Goal: Task Accomplishment & Management: Complete application form

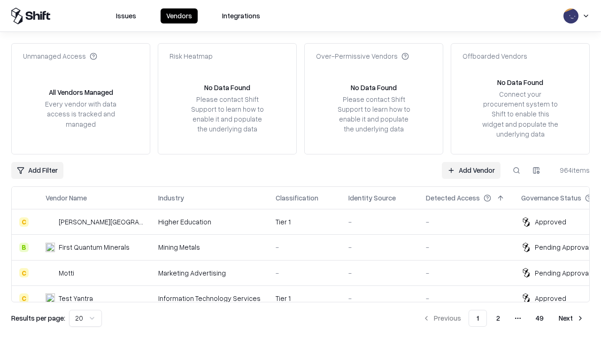
click at [471, 170] on link "Add Vendor" at bounding box center [470, 170] width 59 height 17
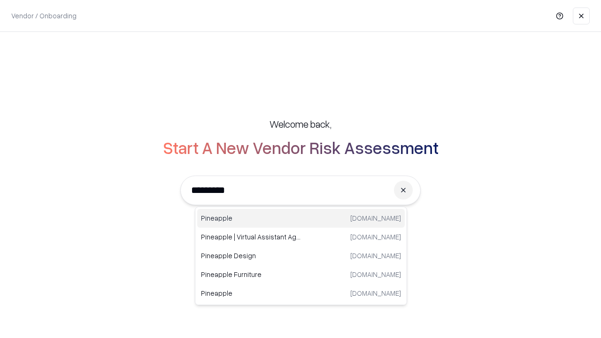
click at [301, 218] on div "Pineapple pineappleenergy.com" at bounding box center [300, 218] width 207 height 19
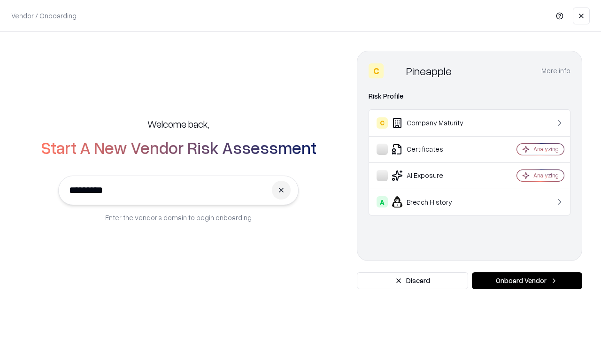
type input "*********"
click at [526, 281] on button "Onboard Vendor" at bounding box center [526, 280] width 110 height 17
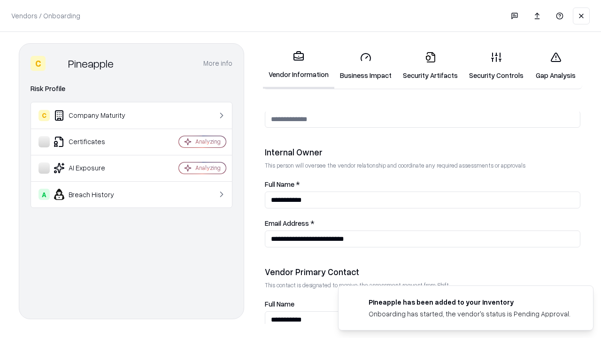
scroll to position [486, 0]
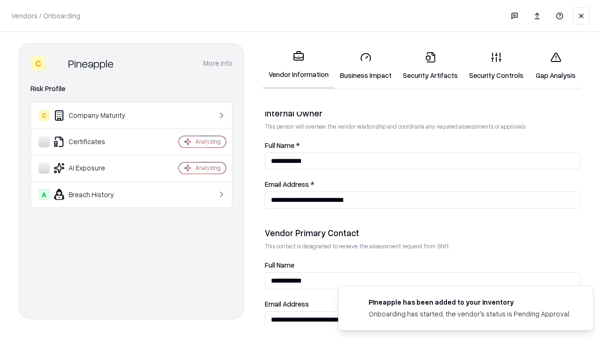
click at [365, 66] on link "Business Impact" at bounding box center [365, 66] width 63 height 44
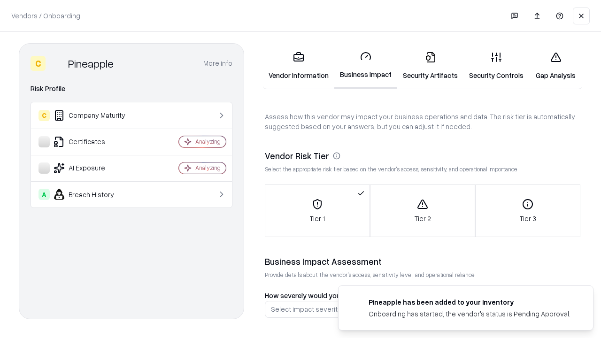
click at [430, 66] on link "Security Artifacts" at bounding box center [430, 66] width 66 height 44
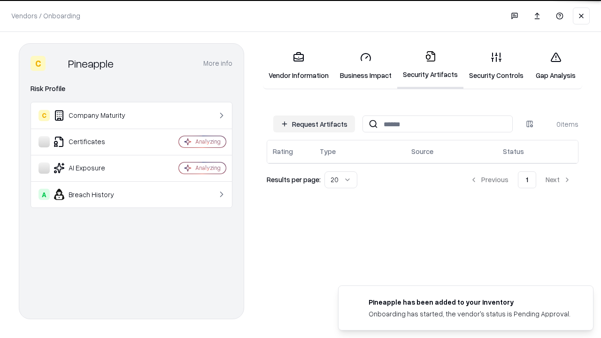
click at [314, 124] on button "Request Artifacts" at bounding box center [314, 123] width 82 height 17
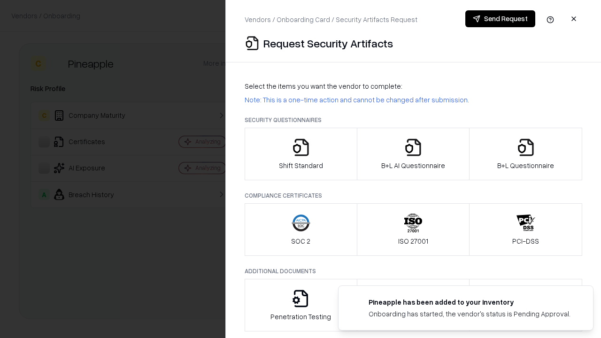
click at [300, 154] on icon "button" at bounding box center [300, 147] width 19 height 19
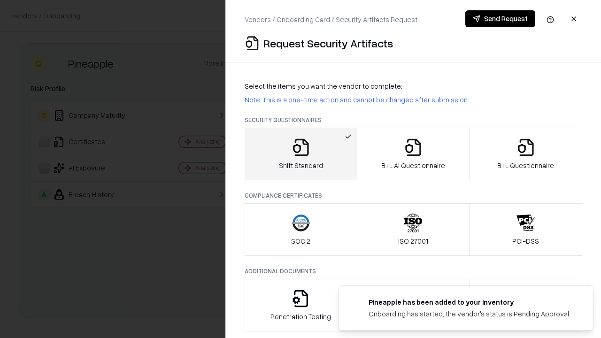
click at [500, 19] on button "Send Request" at bounding box center [500, 18] width 70 height 17
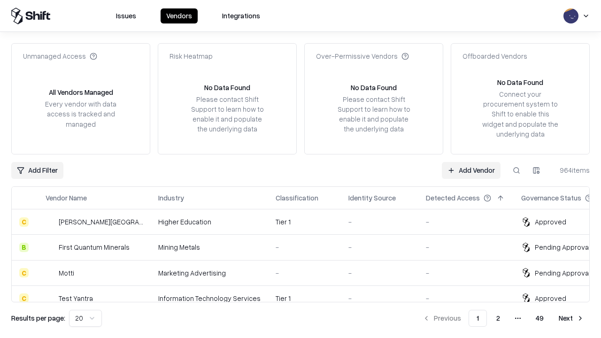
click at [516, 170] on button at bounding box center [516, 170] width 17 height 17
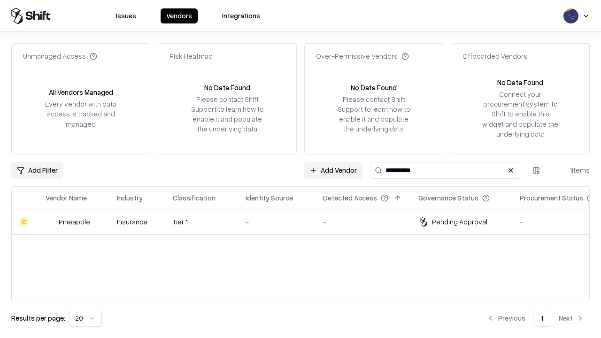
type input "*********"
click at [306, 221] on div "-" at bounding box center [276, 222] width 62 height 10
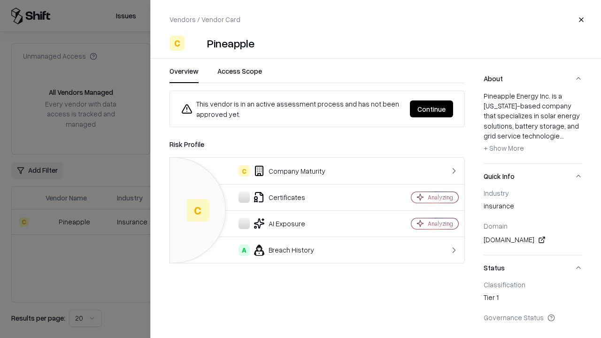
click at [431, 109] on button "Continue" at bounding box center [431, 108] width 43 height 17
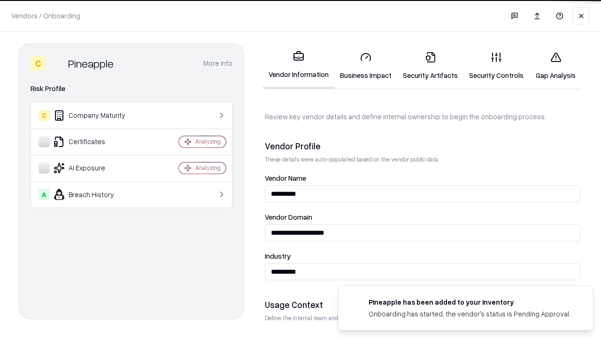
click at [430, 66] on link "Security Artifacts" at bounding box center [430, 66] width 66 height 44
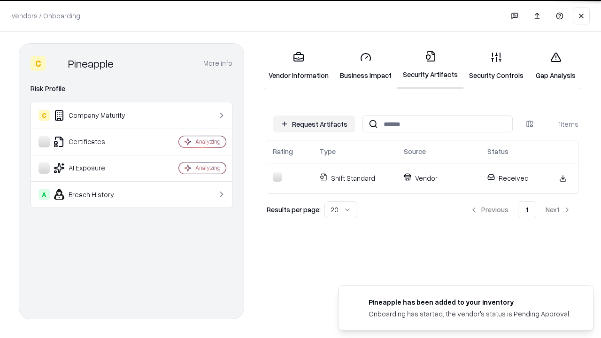
click at [496, 66] on link "Security Controls" at bounding box center [496, 66] width 66 height 44
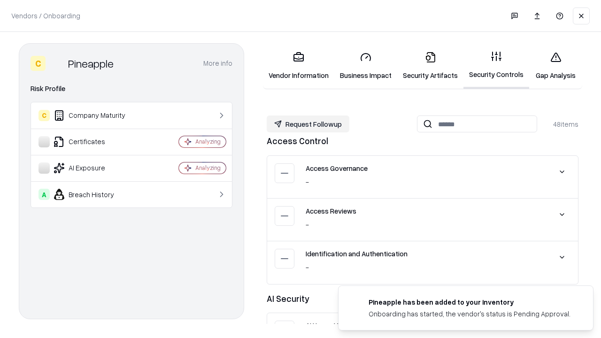
click at [308, 124] on button "Request Followup" at bounding box center [307, 123] width 83 height 17
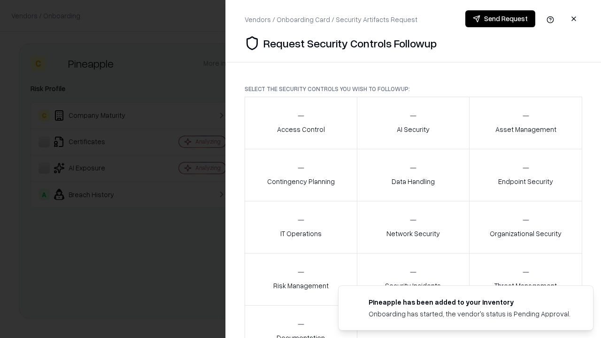
click at [300, 123] on div "Access Control" at bounding box center [301, 122] width 48 height 23
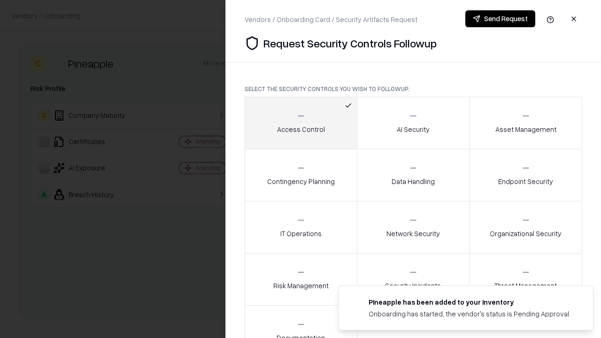
click at [500, 19] on button "Send Request" at bounding box center [500, 18] width 70 height 17
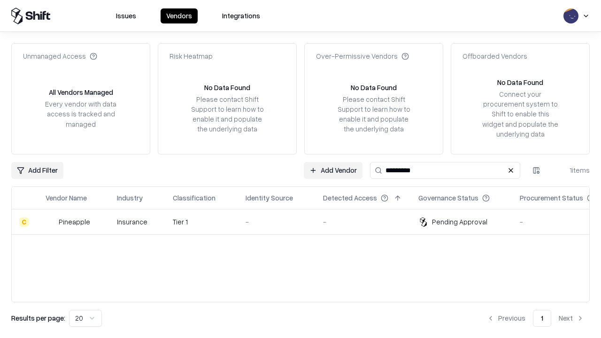
type input "*********"
click at [306, 221] on div "-" at bounding box center [276, 222] width 62 height 10
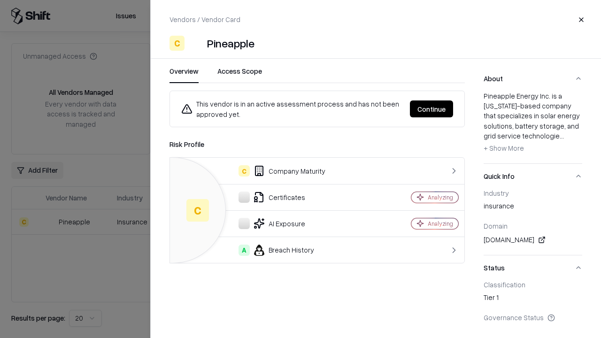
click at [431, 109] on button "Continue" at bounding box center [431, 108] width 43 height 17
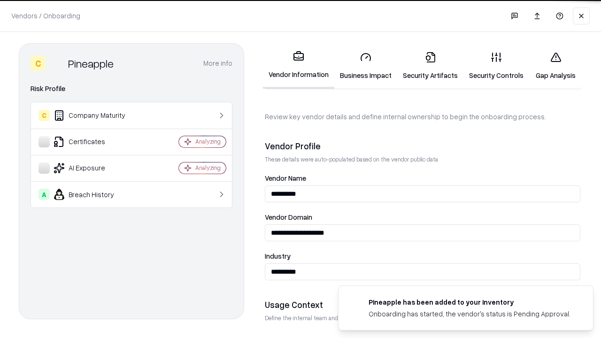
click at [555, 66] on link "Gap Analysis" at bounding box center [555, 66] width 53 height 44
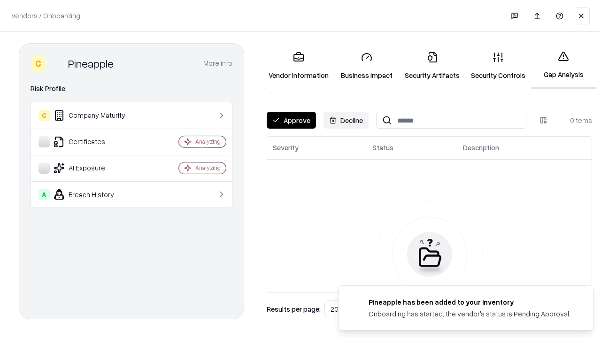
click at [291, 120] on button "Approve" at bounding box center [290, 120] width 49 height 17
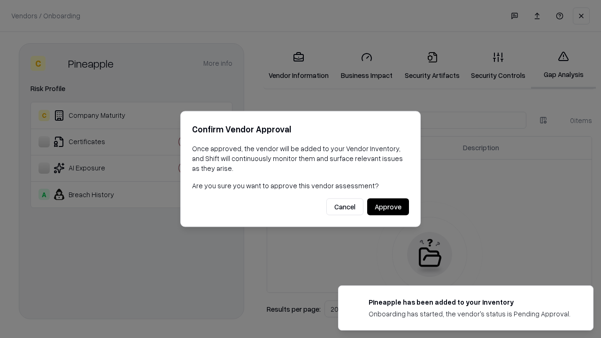
click at [388, 206] on button "Approve" at bounding box center [388, 206] width 42 height 17
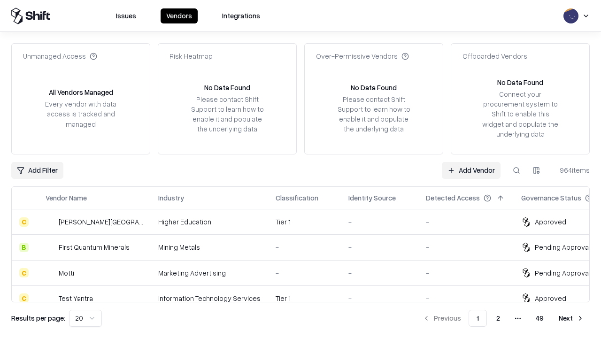
type input "*********"
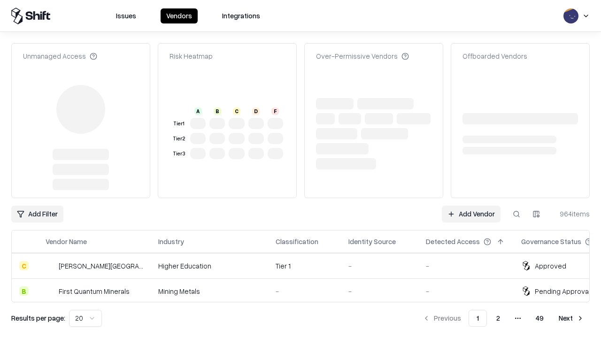
click at [471, 205] on link "Add Vendor" at bounding box center [470, 213] width 59 height 17
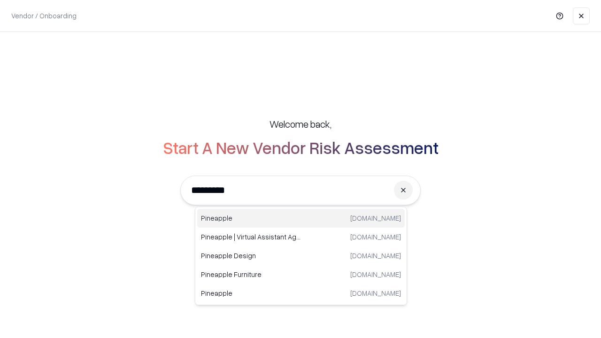
click at [301, 218] on div "Pineapple pineappleenergy.com" at bounding box center [300, 218] width 207 height 19
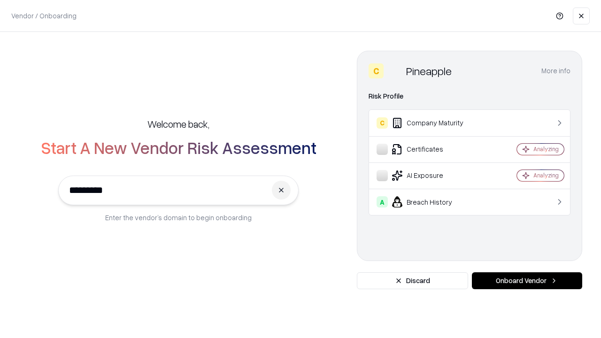
type input "*********"
click at [526, 281] on button "Onboard Vendor" at bounding box center [526, 280] width 110 height 17
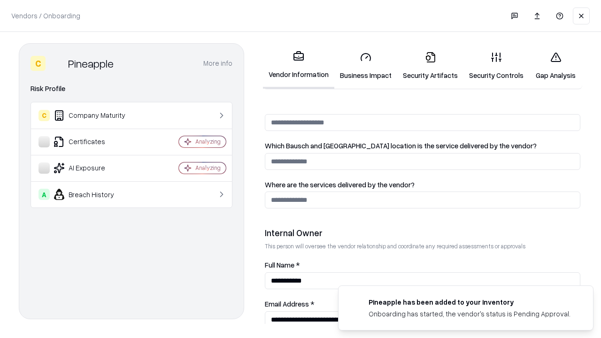
scroll to position [486, 0]
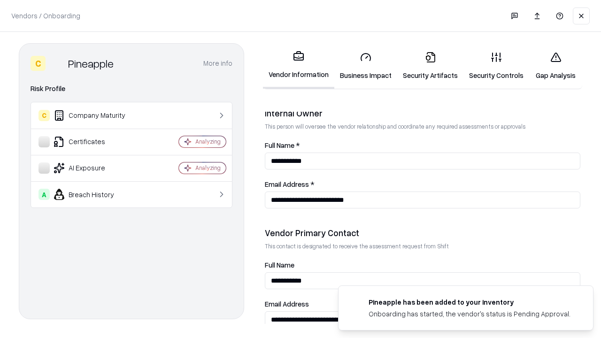
click at [555, 66] on link "Gap Analysis" at bounding box center [555, 66] width 53 height 44
